Goal: Task Accomplishment & Management: Complete application form

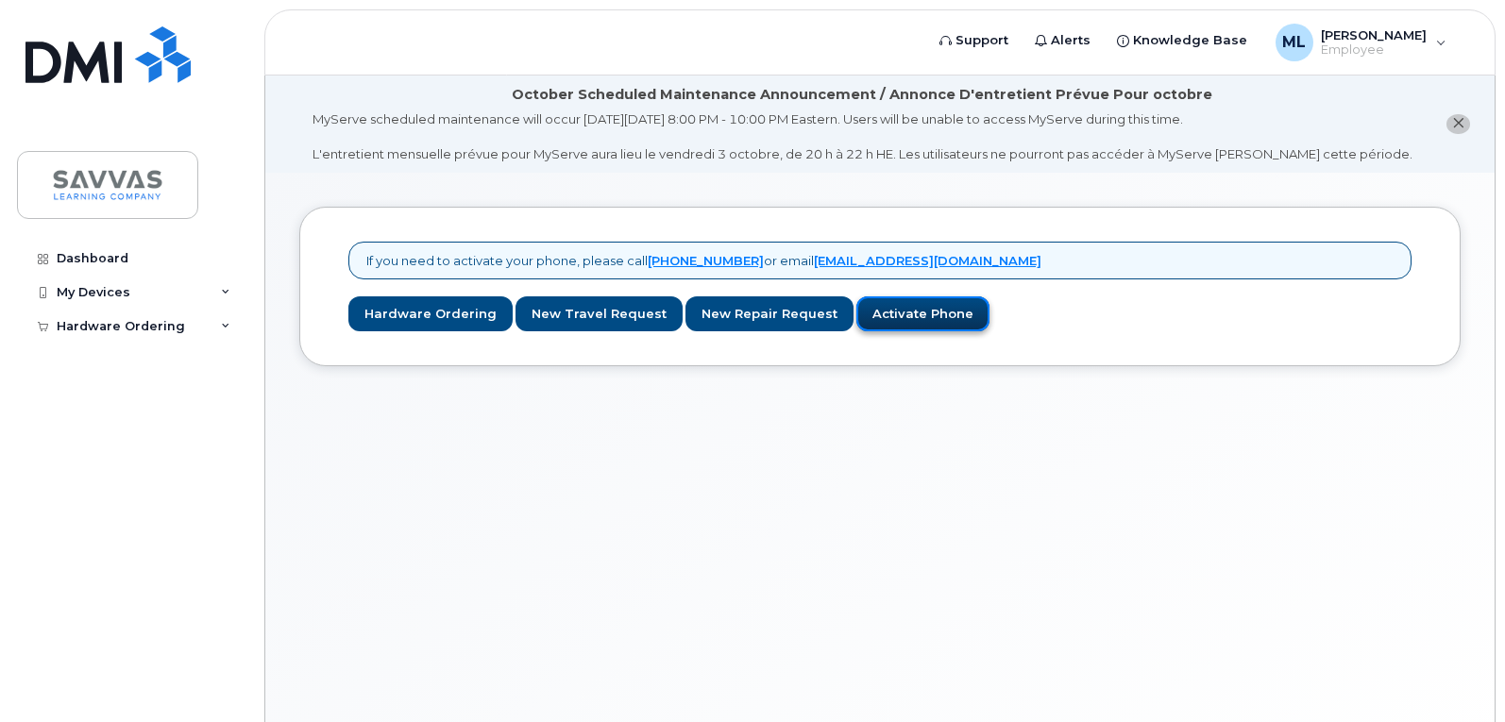
click at [903, 318] on link "Activate Phone" at bounding box center [922, 313] width 133 height 35
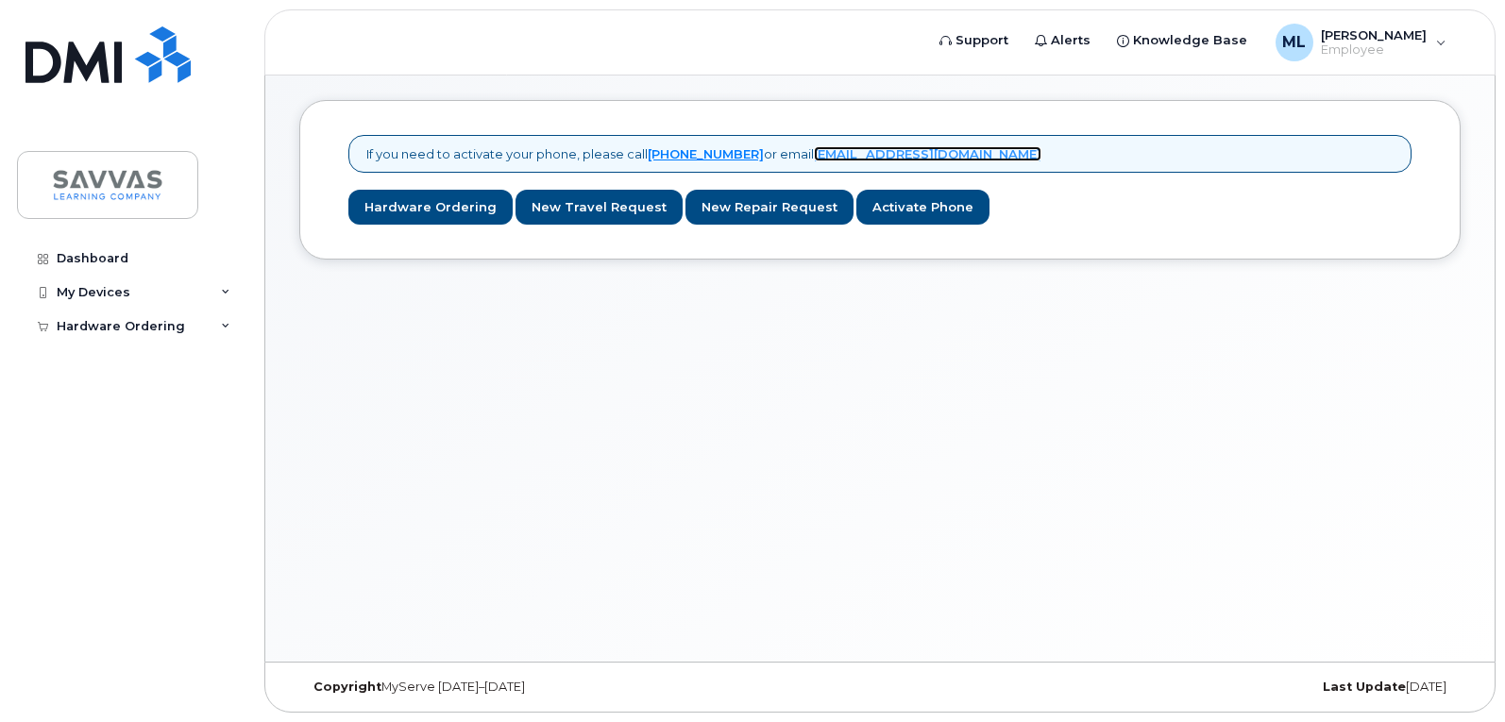
click at [946, 149] on link "mobilitysupport@dminc.com" at bounding box center [928, 153] width 228 height 15
click at [770, 206] on link "New Repair Request" at bounding box center [769, 207] width 168 height 35
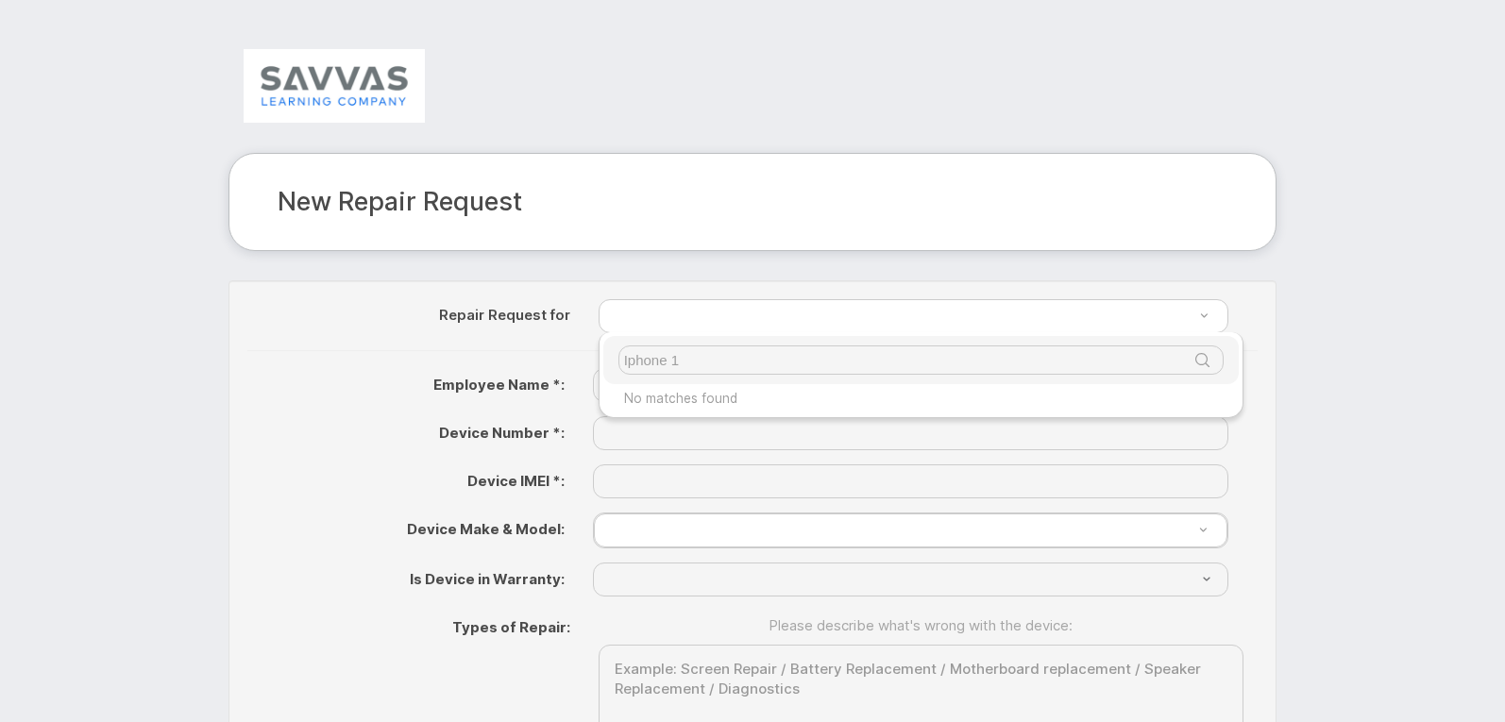
type input "Iphone 15"
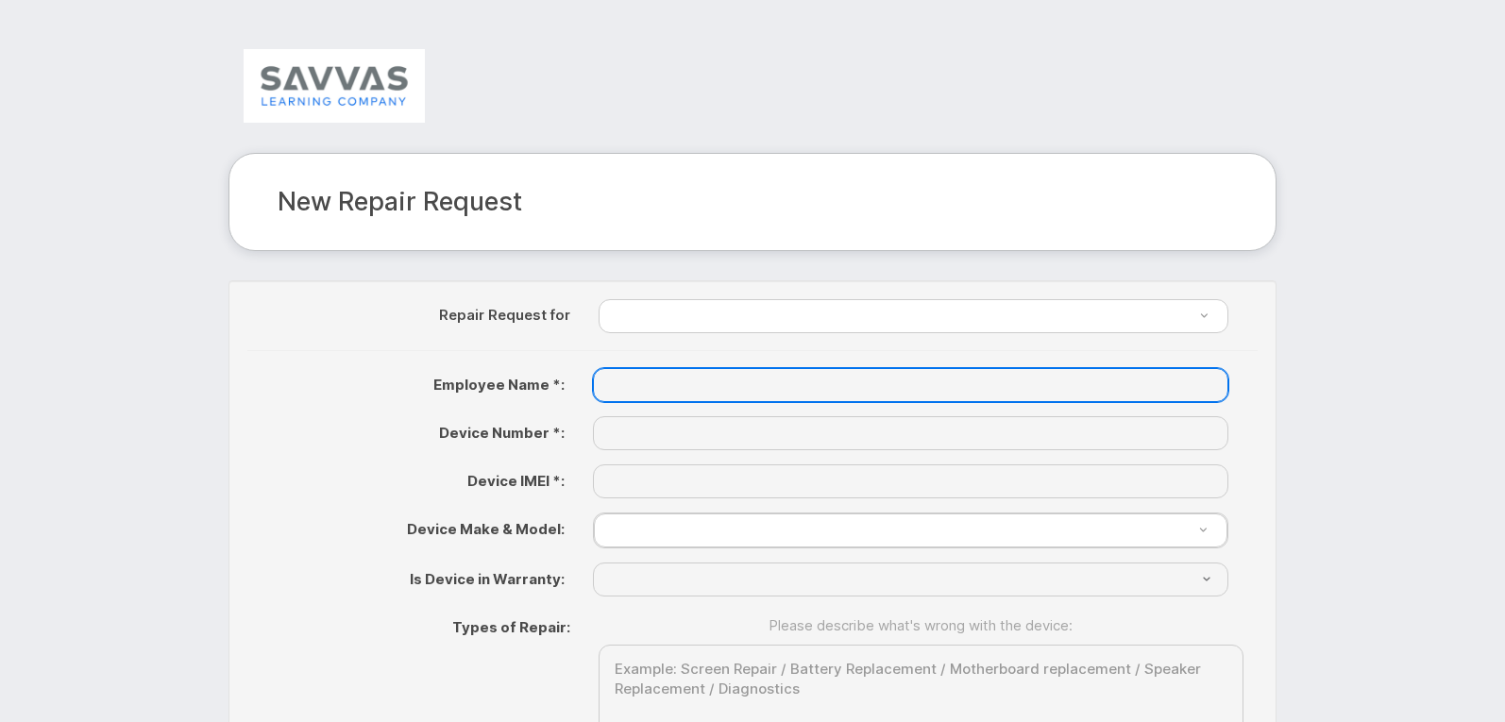
click at [668, 389] on input "text" at bounding box center [910, 385] width 635 height 34
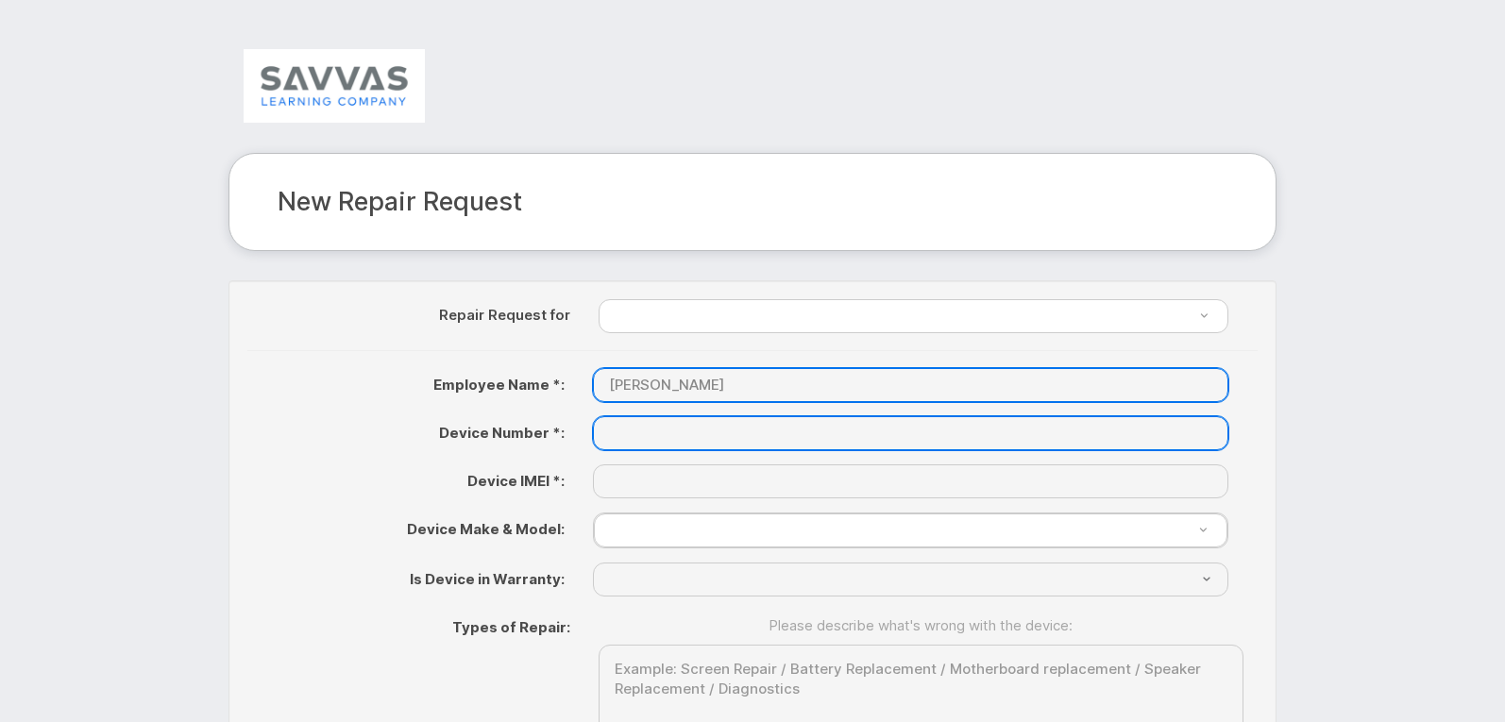
type input "[PERSON_NAME]"
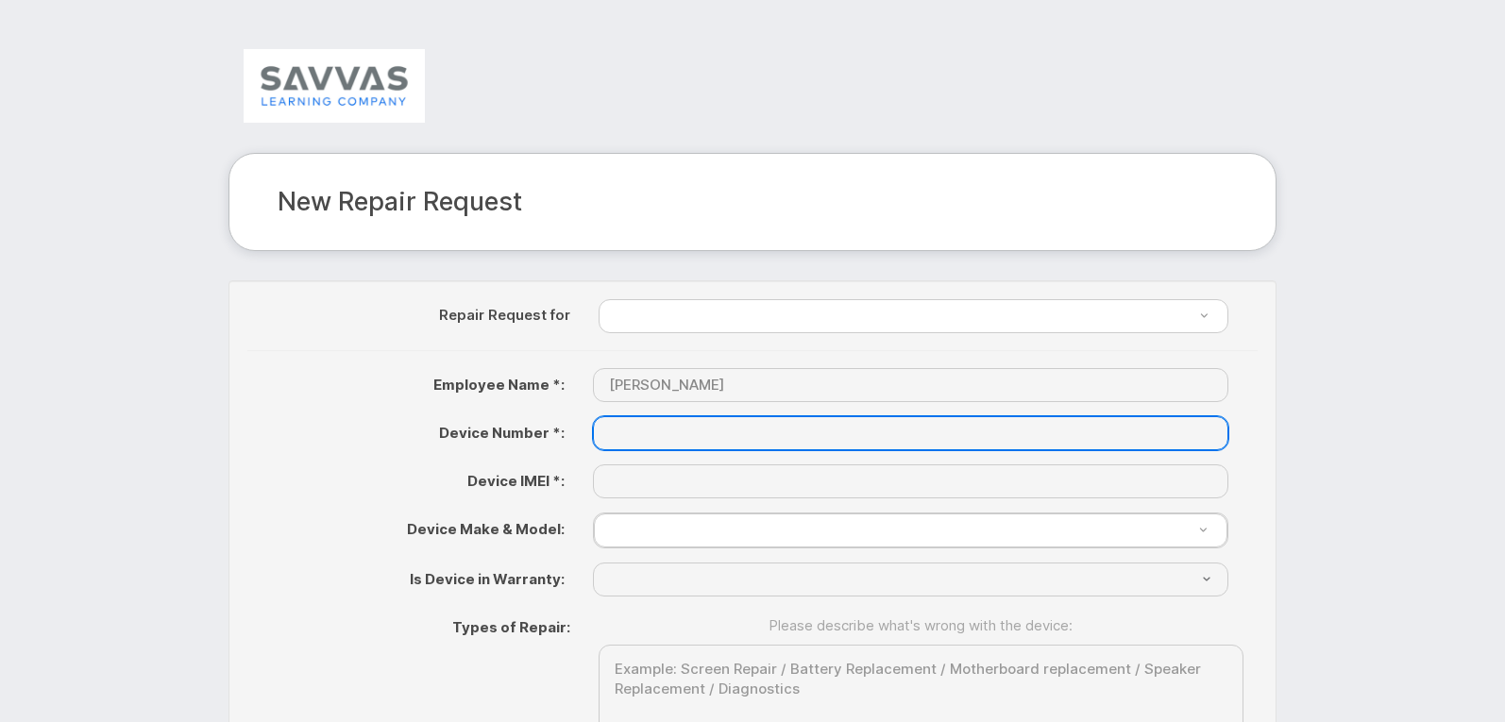
click at [663, 432] on input "text" at bounding box center [910, 433] width 635 height 34
click at [689, 432] on input "(620) 024" at bounding box center [910, 431] width 635 height 34
type input "(6"
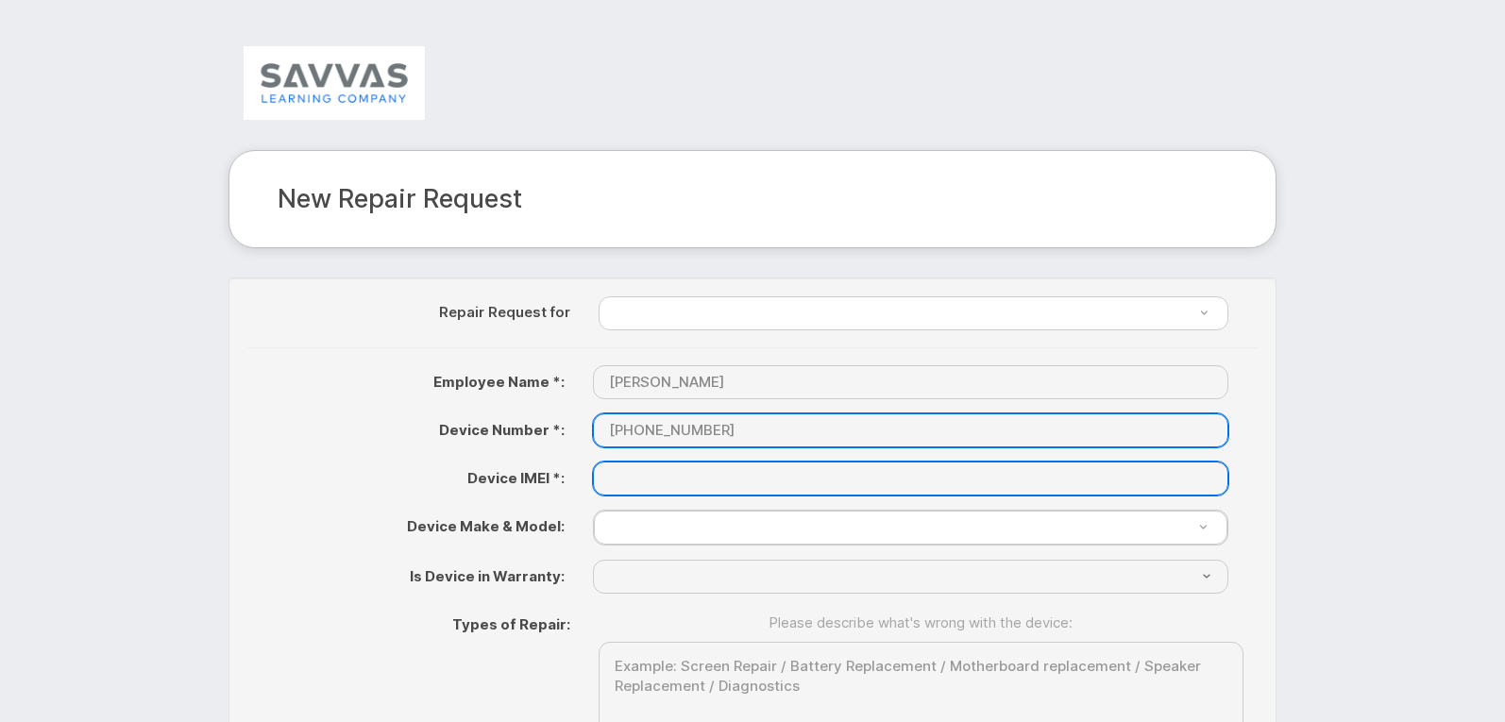
type input "[PHONE_NUMBER]"
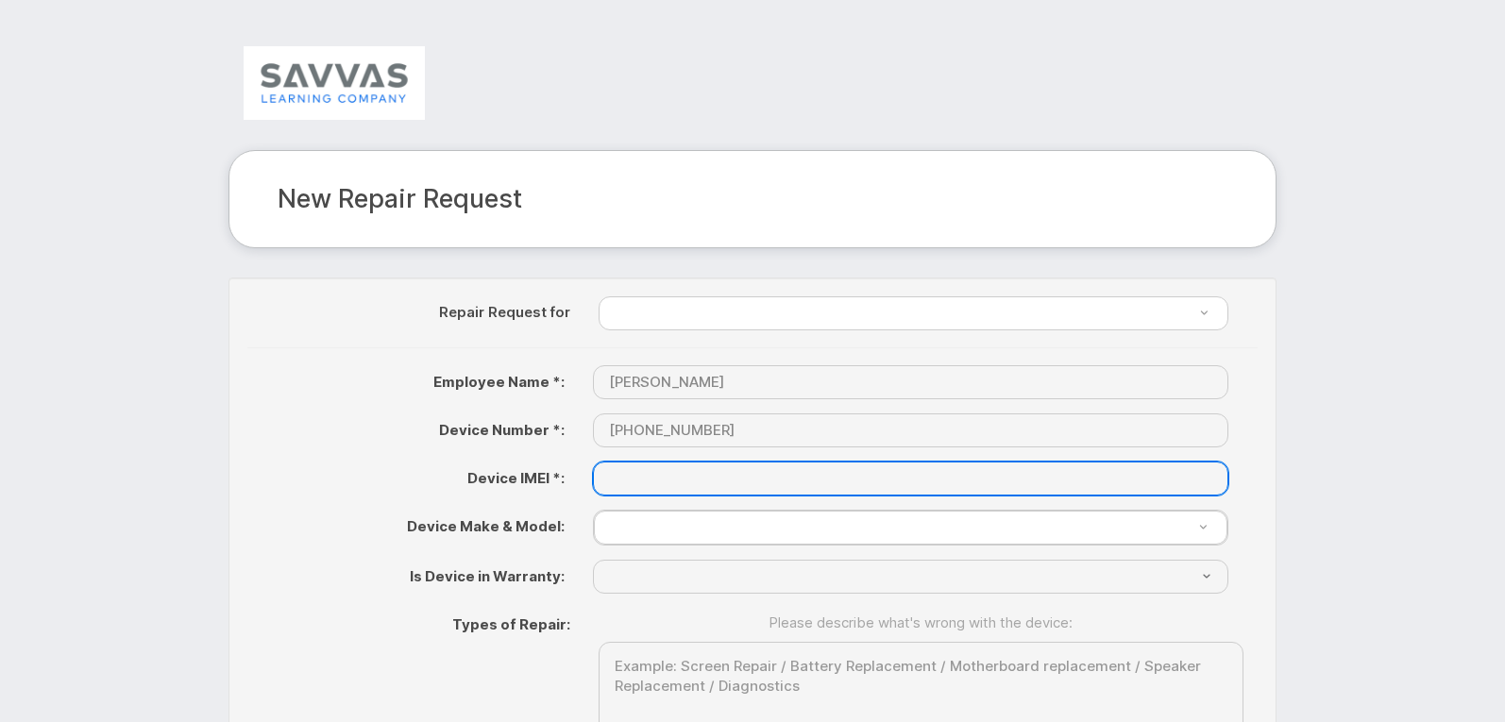
click at [665, 482] on input "text" at bounding box center [910, 479] width 635 height 34
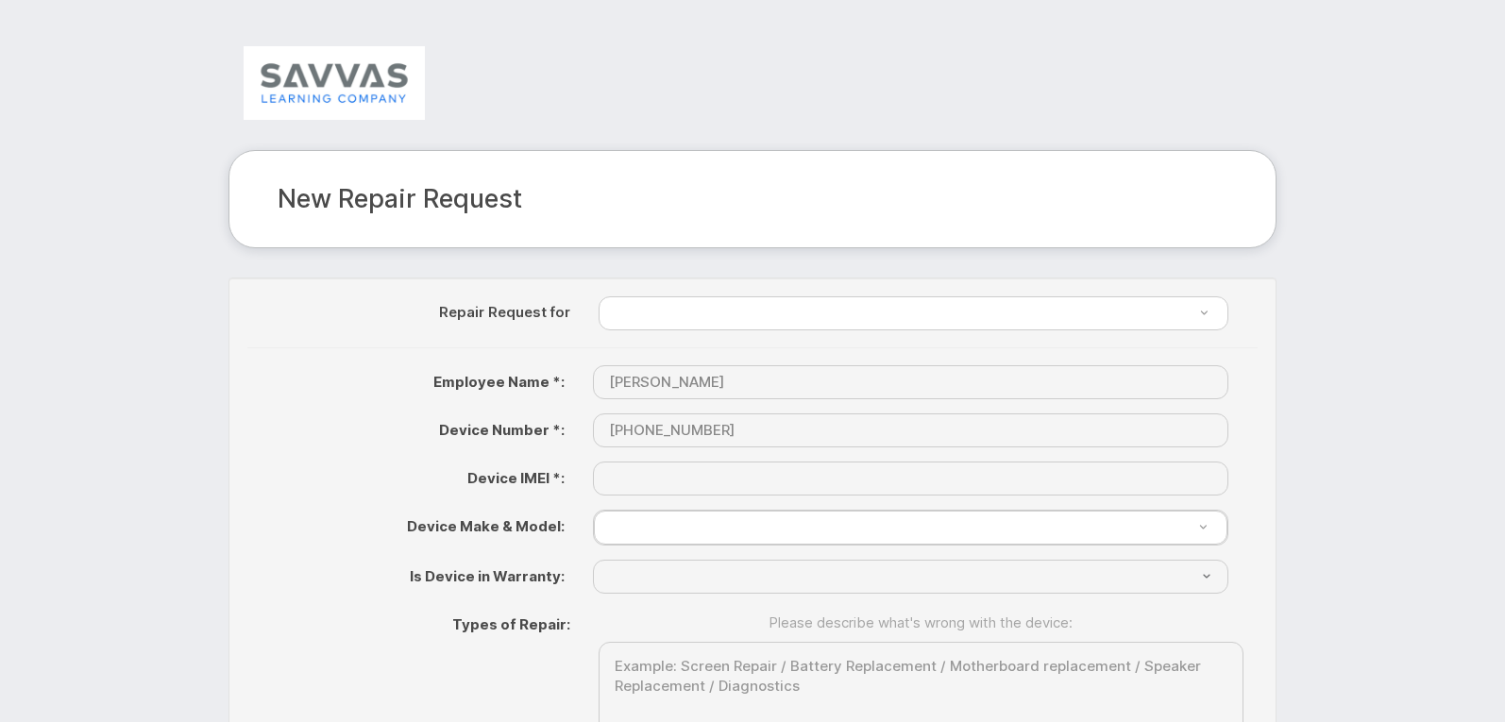
click at [553, 473] on label "Device IMEI *:" at bounding box center [412, 475] width 331 height 26
click at [529, 475] on label "Device IMEI *:" at bounding box center [412, 475] width 331 height 26
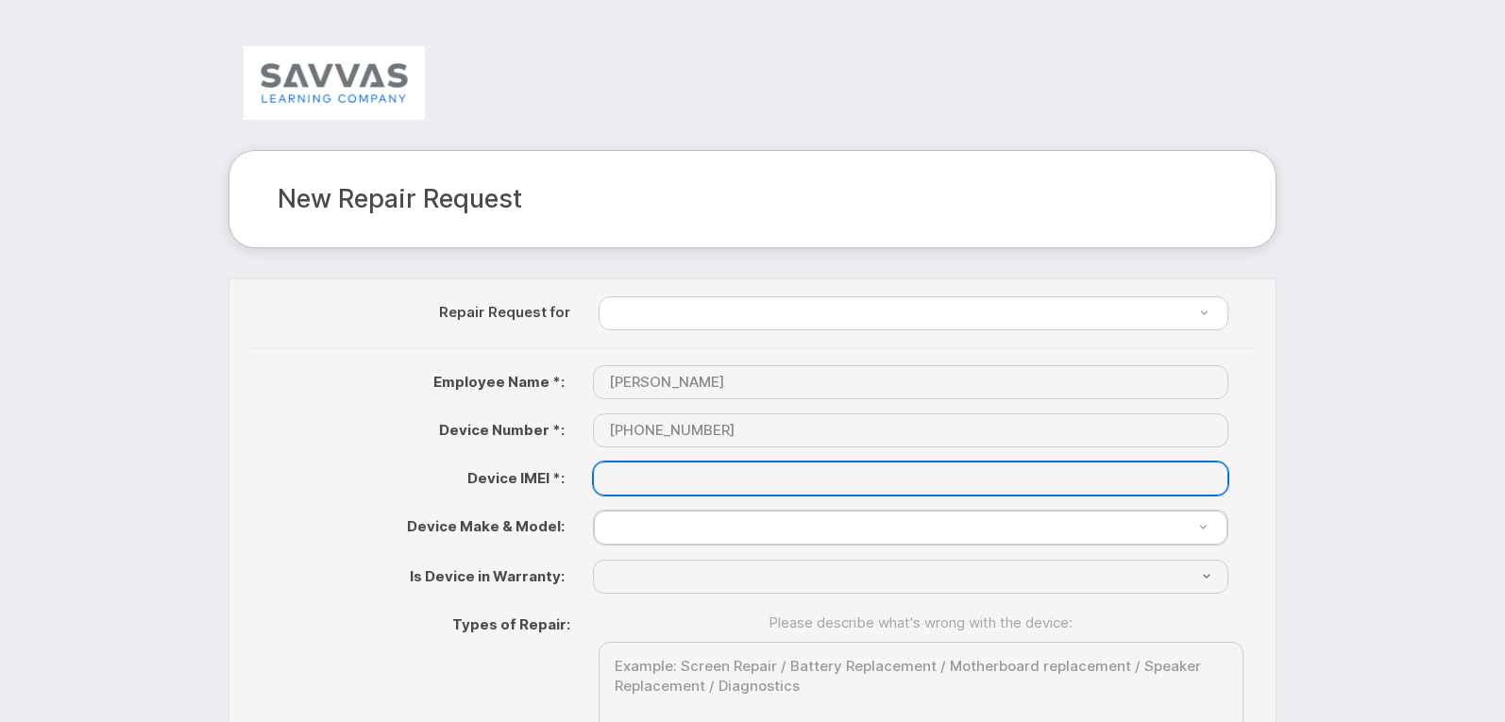
click at [722, 463] on input "text" at bounding box center [910, 479] width 635 height 34
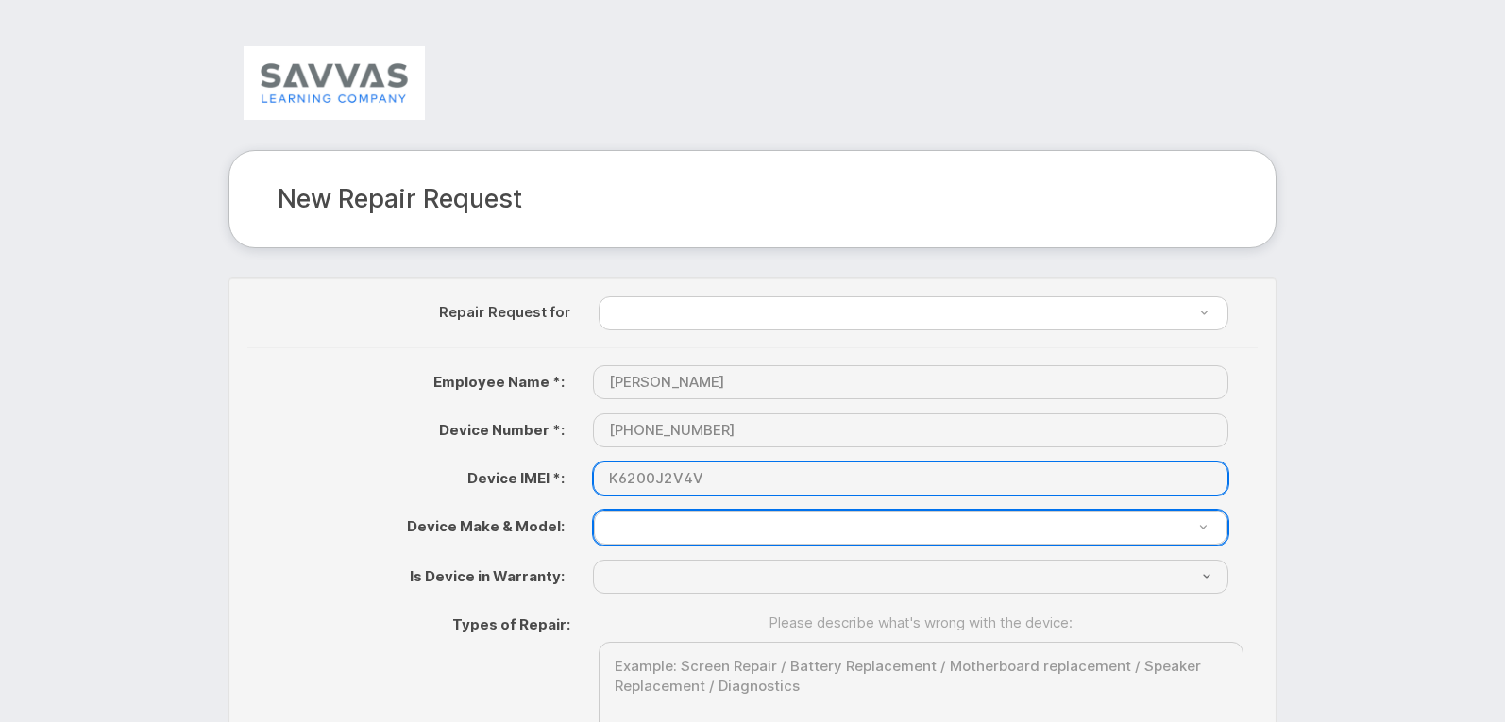
type input "K6200J2V4V"
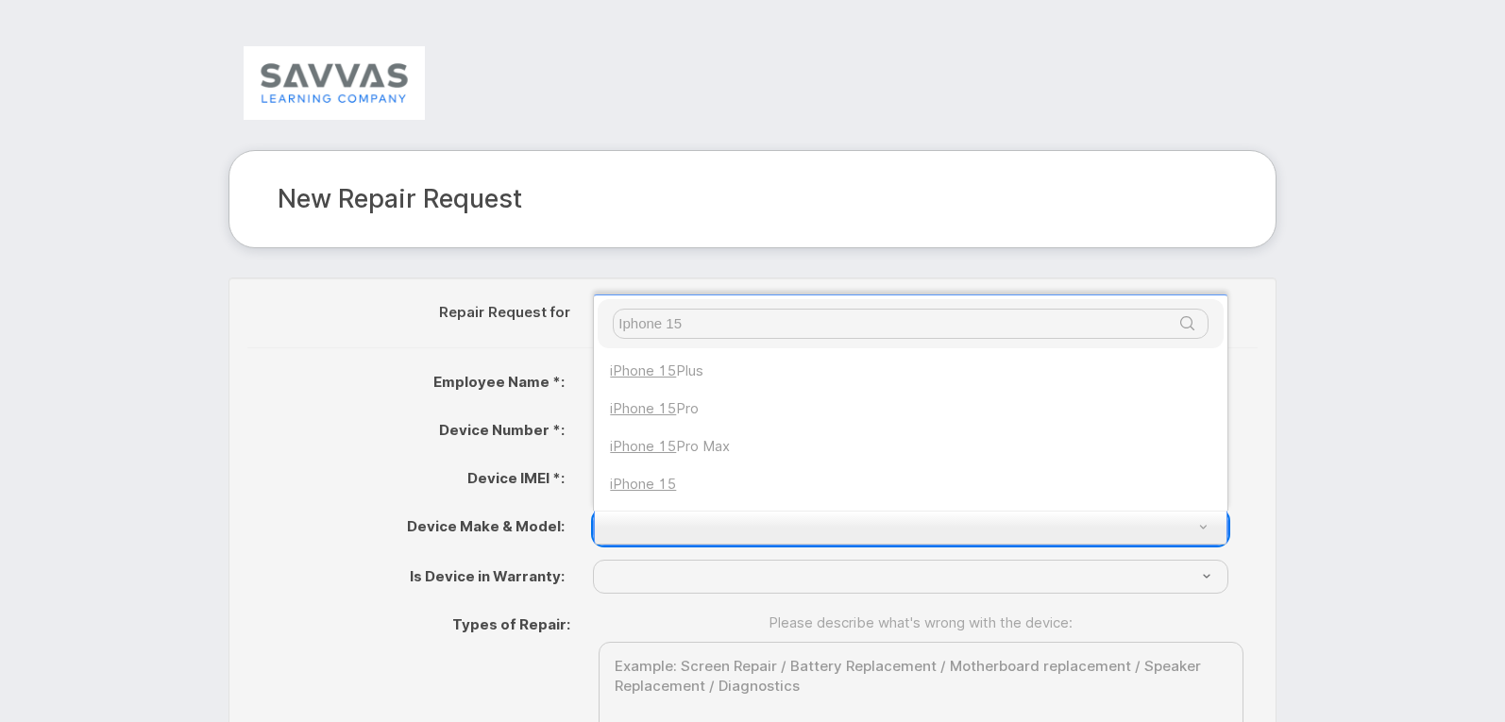
type input "Iphone 15"
select select "3031"
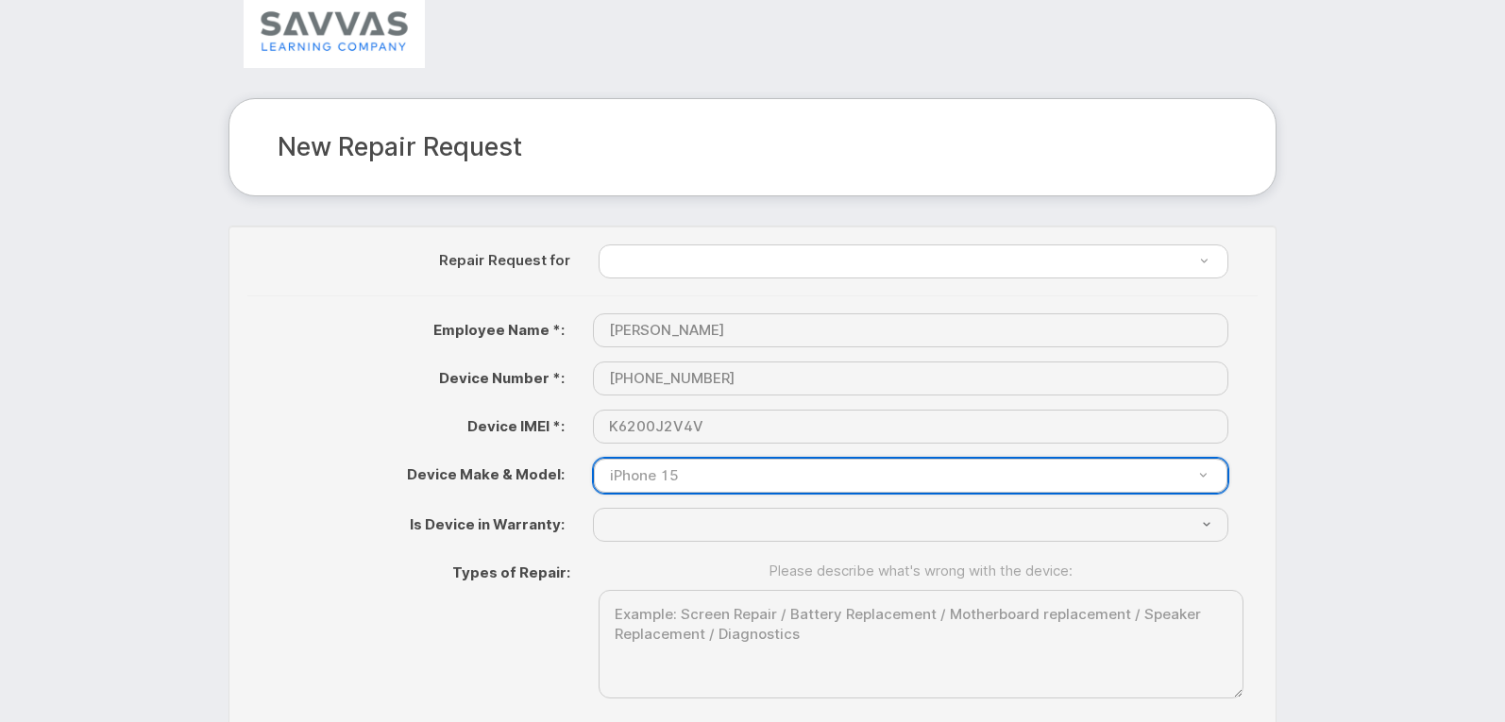
scroll to position [97, 0]
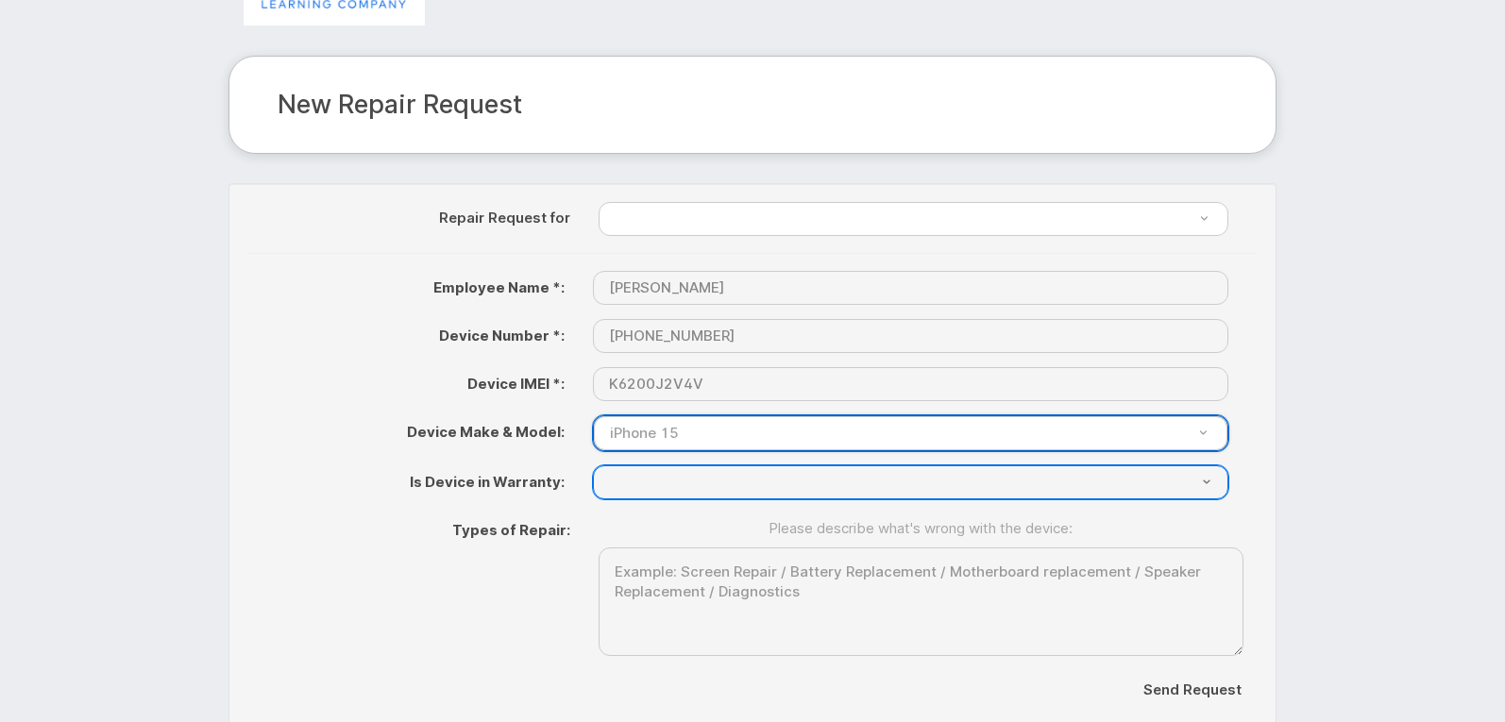
click at [702, 487] on select "{"Don't Know"=>"Don't Know", "Yes"=>"Yes", "No"=>"No"}" at bounding box center [910, 482] width 635 height 34
click at [727, 474] on select "{"Don't Know"=>"Don't Know", "Yes"=>"Yes", "No"=>"No"}" at bounding box center [910, 482] width 635 height 34
click at [727, 475] on select "{"Don't Know"=>"Don't Know", "Yes"=>"Yes", "No"=>"No"}" at bounding box center [910, 482] width 635 height 34
click at [727, 476] on select "{"Don't Know"=>"Don't Know", "Yes"=>"Yes", "No"=>"No"}" at bounding box center [910, 482] width 635 height 34
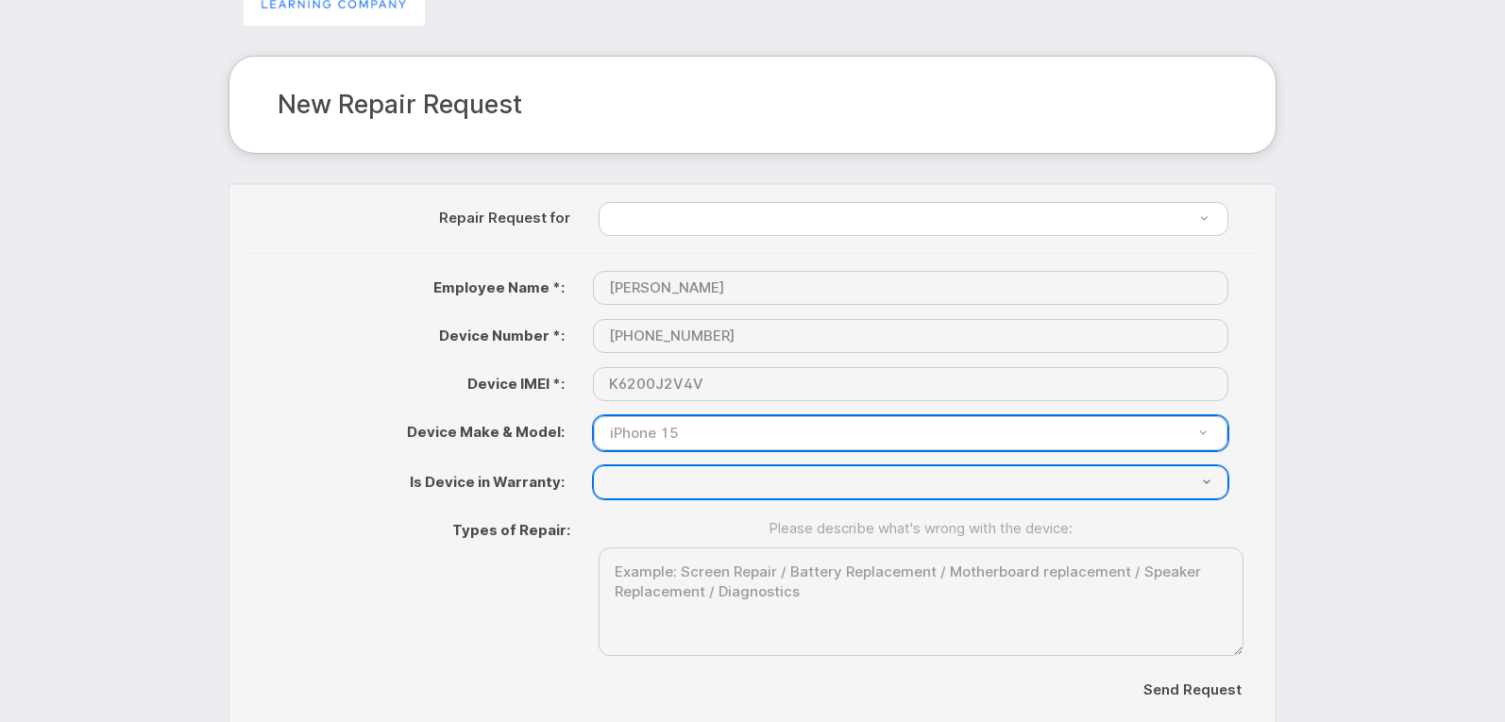
select select "{"Don't Know"=>"Don't Know", "Yes"=>"Yes", "No"=>"No"}"
click at [593, 465] on select "{"Don't Know"=>"Don't Know", "Yes"=>"Yes", "No"=>"No"}" at bounding box center [910, 482] width 635 height 34
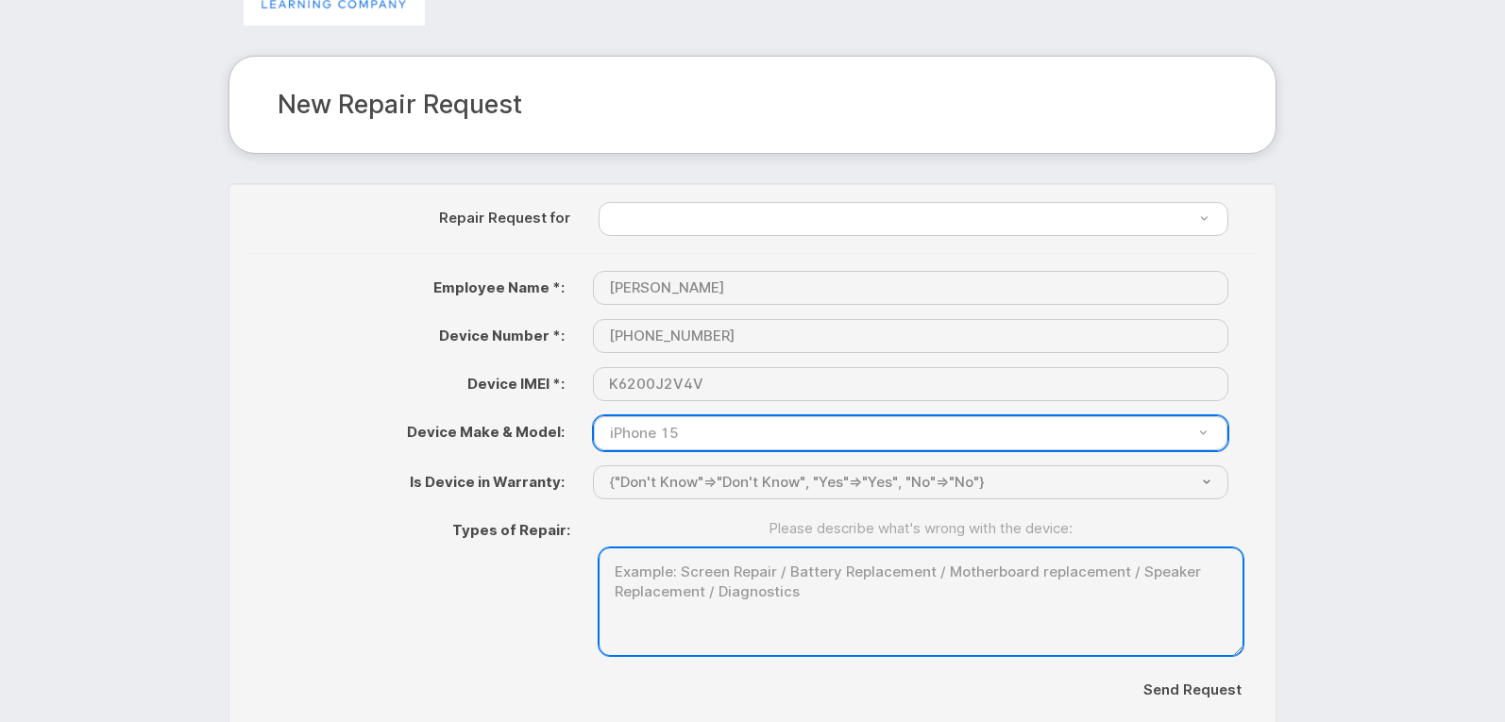
click at [754, 578] on textarea at bounding box center [921, 602] width 645 height 109
type textarea "S"
click at [755, 556] on textarea "Unable to load apps gneeded to add" at bounding box center [921, 602] width 645 height 109
click at [852, 572] on textarea "Unable to load apps needed to add" at bounding box center [921, 602] width 645 height 109
type textarea "Unable to load apps needed to add gmail. Need Google Device Privacy app and it …"
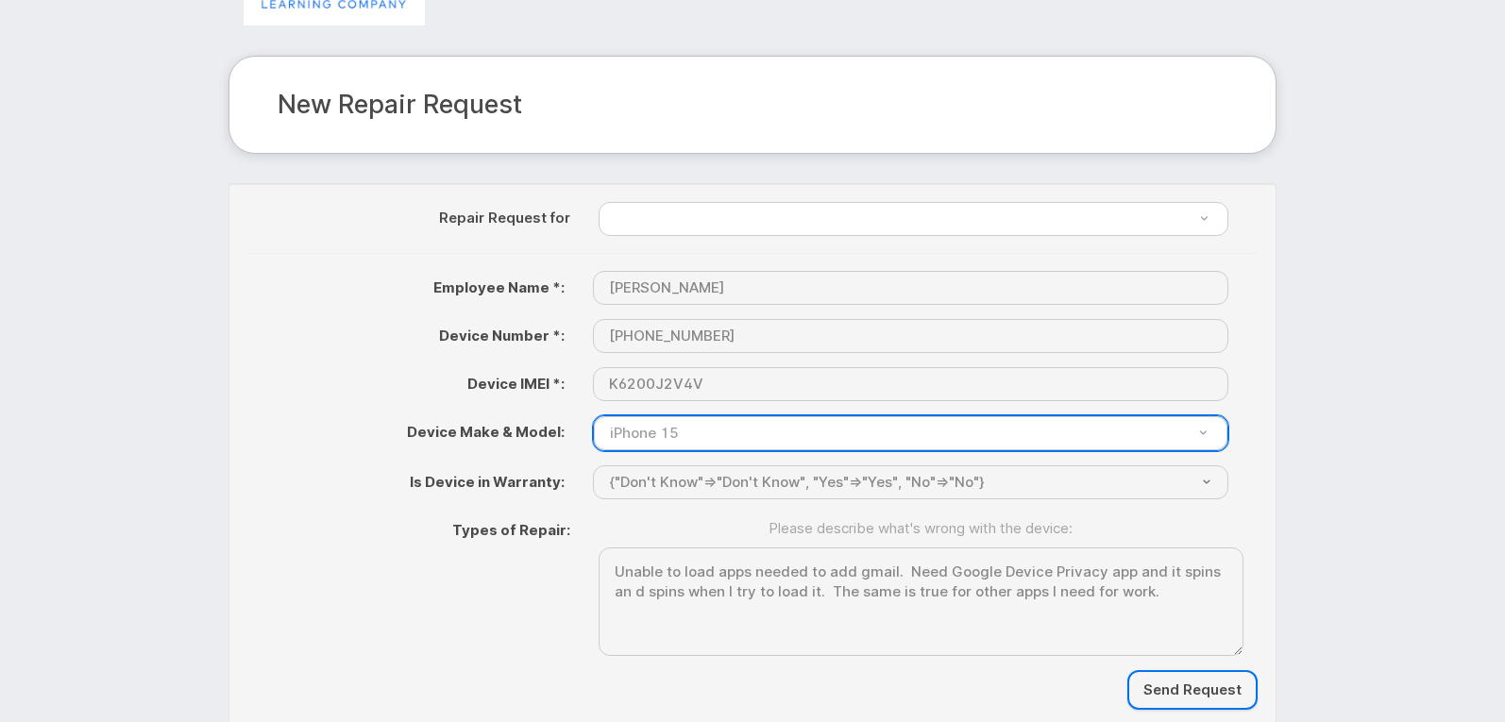
click at [1193, 685] on input "Send Request" at bounding box center [1192, 690] width 130 height 41
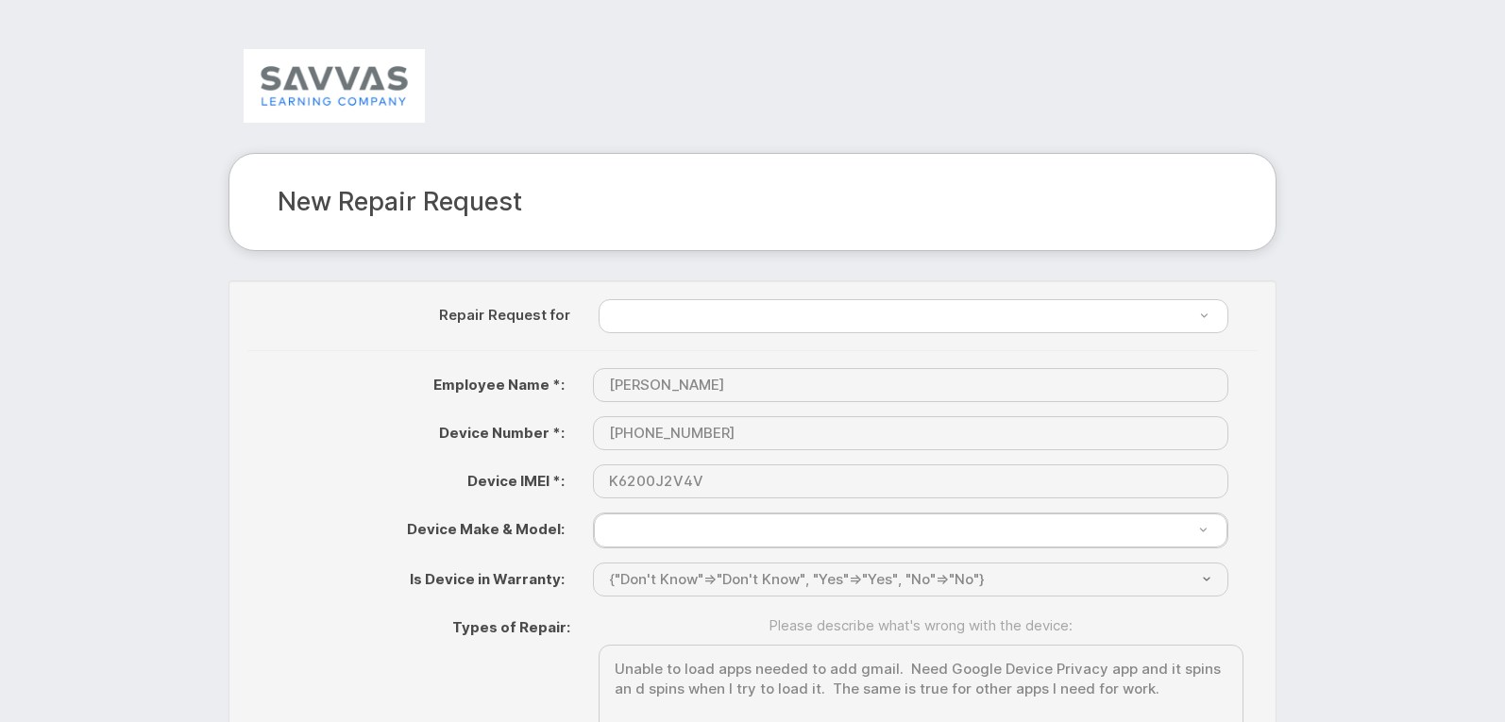
select select "3031"
select select "{"Don't Know"=>"Don't Know", "Yes"=>"Yes", "No"=>"No"}"
